Goal: Task Accomplishment & Management: Manage account settings

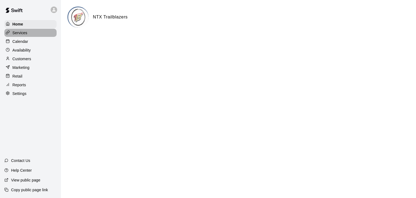
click at [25, 34] on p "Services" at bounding box center [19, 32] width 15 height 5
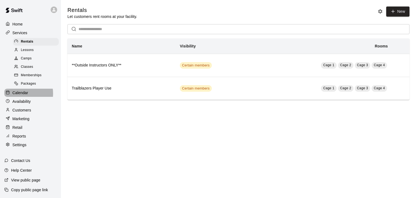
click at [19, 95] on p "Calendar" at bounding box center [20, 92] width 16 height 5
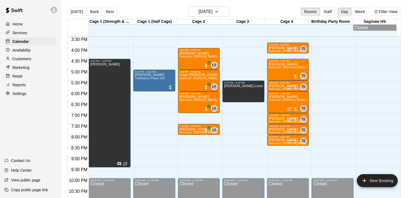
scroll to position [336, 0]
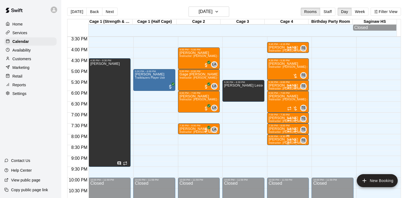
click at [274, 139] on p "[PERSON_NAME]" at bounding box center [288, 139] width 39 height 0
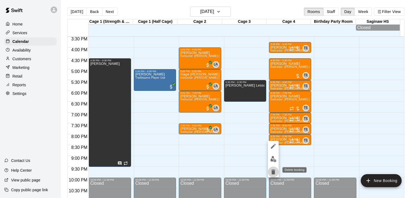
click at [274, 171] on icon "delete" at bounding box center [273, 171] width 4 height 5
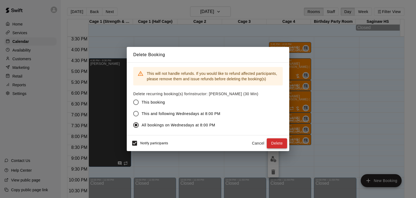
click at [275, 143] on button "Delete" at bounding box center [277, 143] width 20 height 10
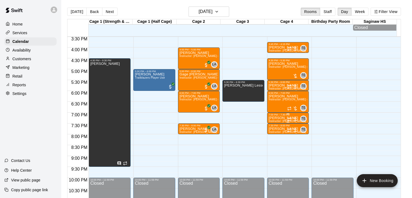
click at [281, 118] on p "[PERSON_NAME]" at bounding box center [288, 118] width 39 height 0
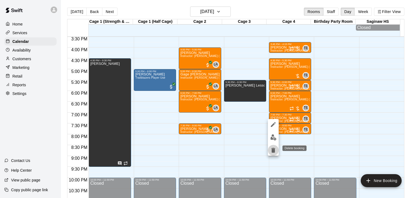
click at [273, 149] on icon "delete" at bounding box center [273, 150] width 4 height 5
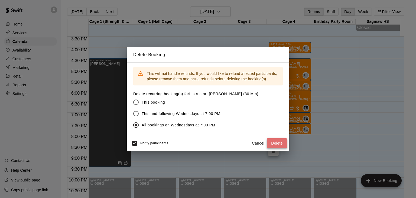
click at [277, 143] on button "Delete" at bounding box center [277, 143] width 20 height 10
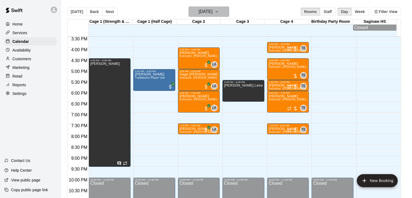
click at [219, 11] on icon "button" at bounding box center [216, 11] width 4 height 6
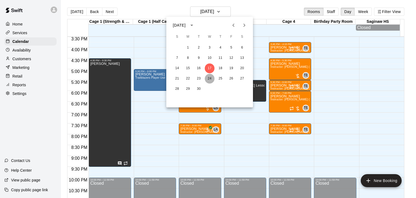
click at [209, 80] on button "24" at bounding box center [210, 79] width 10 height 10
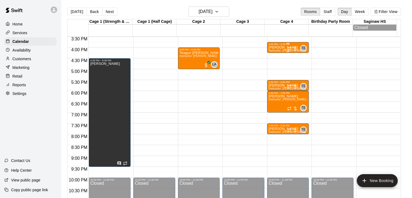
click at [274, 47] on p "[PERSON_NAME]" at bounding box center [288, 47] width 39 height 0
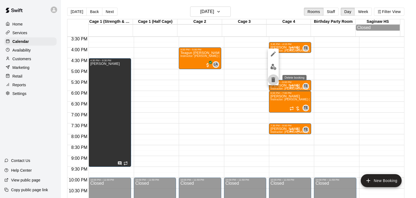
click at [272, 78] on icon "delete" at bounding box center [273, 79] width 6 height 6
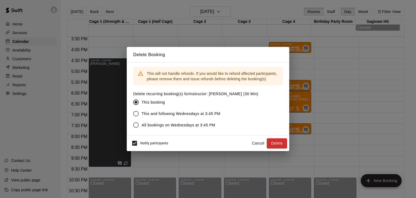
click at [178, 113] on span "This and following Wednesdays at 3:45 PM" at bounding box center [181, 114] width 79 height 6
click at [280, 142] on button "Delete" at bounding box center [277, 143] width 20 height 10
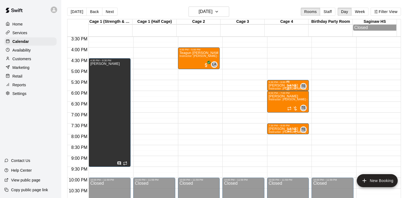
click at [280, 85] on p "[PERSON_NAME]" at bounding box center [288, 85] width 39 height 0
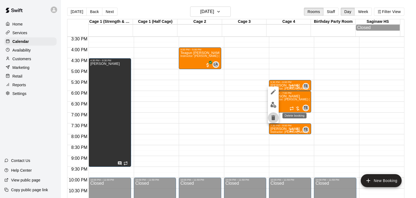
click at [272, 117] on icon "delete" at bounding box center [273, 117] width 4 height 5
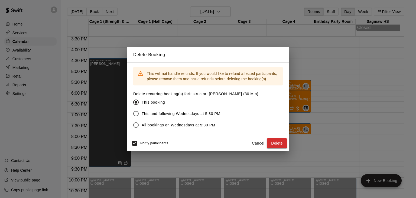
click at [178, 113] on span "This and following Wednesdays at 5:30 PM" at bounding box center [181, 114] width 79 height 6
click at [274, 143] on button "Delete" at bounding box center [277, 143] width 20 height 10
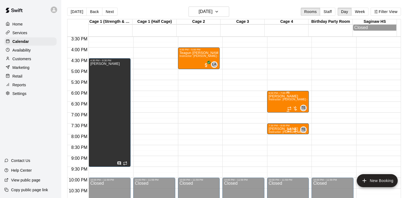
click at [277, 92] on div at bounding box center [288, 91] width 39 height 1
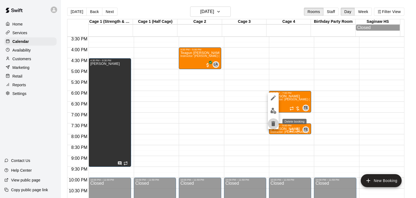
click at [274, 125] on icon "delete" at bounding box center [273, 123] width 4 height 5
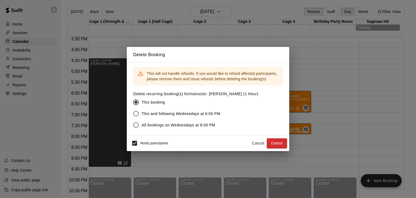
click at [182, 114] on span "This and following Wednesdays at 6:00 PM" at bounding box center [181, 114] width 79 height 6
click at [276, 144] on button "Delete" at bounding box center [277, 143] width 20 height 10
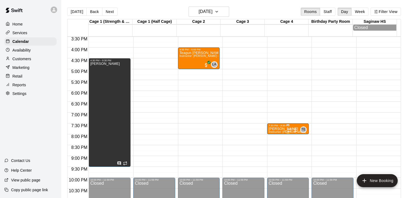
click at [280, 132] on span "Instructor: [PERSON_NAME] (30 Min)" at bounding box center [293, 131] width 49 height 3
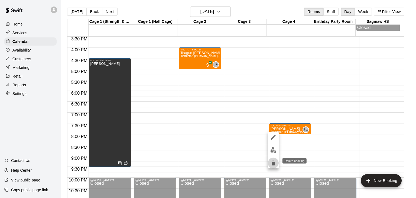
click at [271, 161] on icon "delete" at bounding box center [273, 162] width 6 height 6
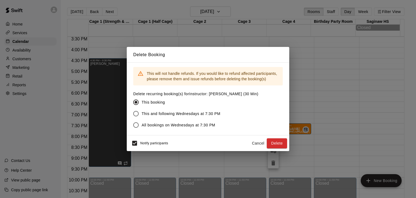
click at [187, 114] on span "This and following Wednesdays at 7:30 PM" at bounding box center [181, 114] width 79 height 6
click at [276, 143] on button "Delete" at bounding box center [277, 143] width 20 height 10
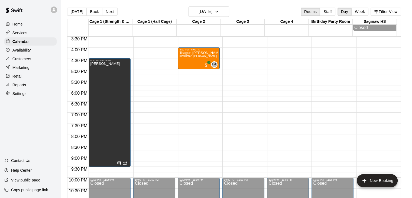
click at [25, 189] on p "Copy public page link" at bounding box center [29, 189] width 37 height 5
click at [24, 35] on p "Services" at bounding box center [19, 32] width 15 height 5
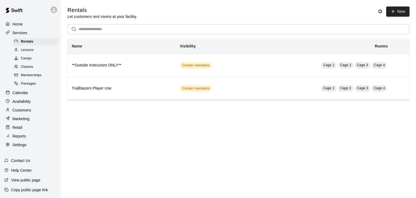
click at [30, 52] on span "Lessons" at bounding box center [27, 49] width 13 height 5
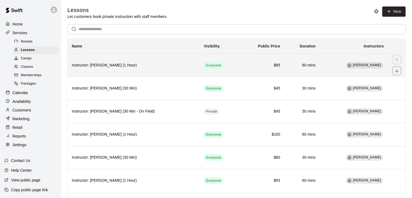
click at [135, 65] on h6 "Instructor: [PERSON_NAME] (1 Hour)" at bounding box center [133, 65] width 123 height 6
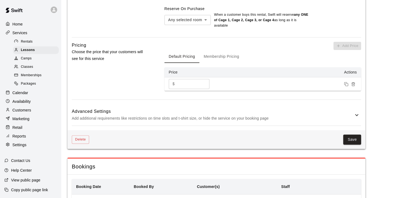
scroll to position [363, 0]
click at [156, 113] on h6 "Advanced Settings" at bounding box center [212, 110] width 281 height 7
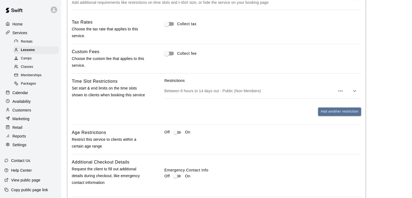
scroll to position [480, 0]
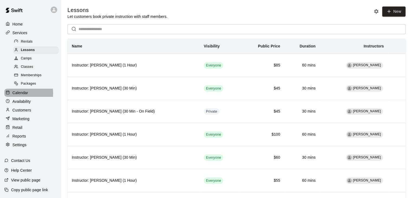
click at [17, 95] on p "Calendar" at bounding box center [20, 92] width 16 height 5
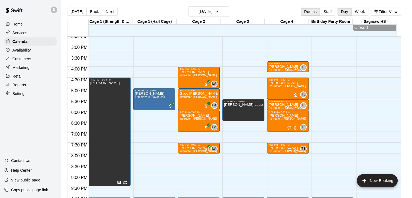
scroll to position [317, 0]
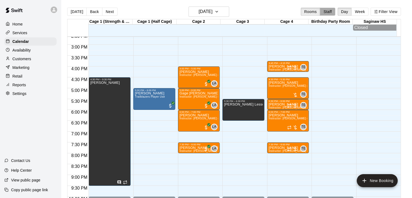
click at [331, 11] on button "Staff" at bounding box center [327, 12] width 15 height 8
